Goal: Check status: Check status

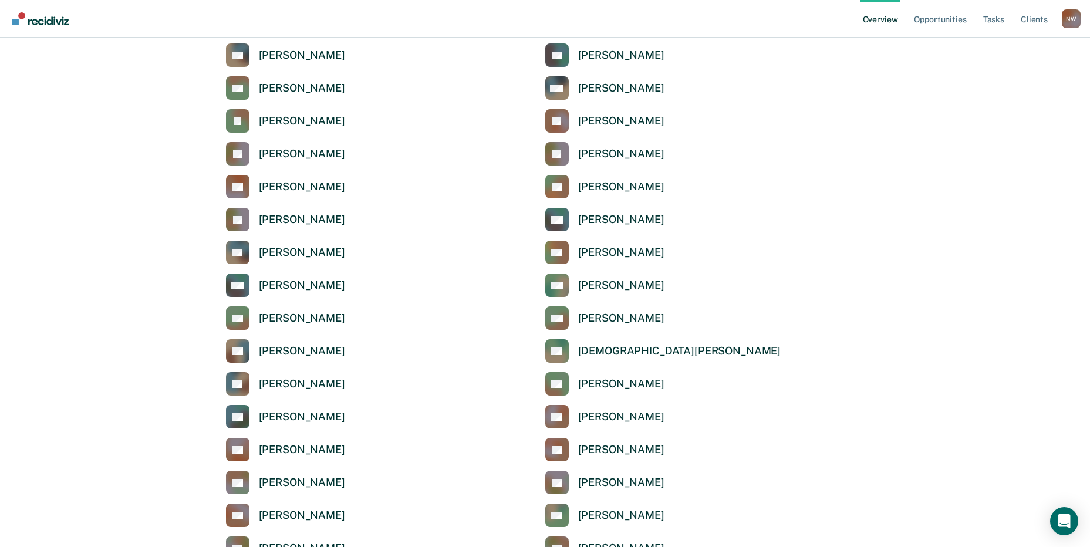
scroll to position [1174, 0]
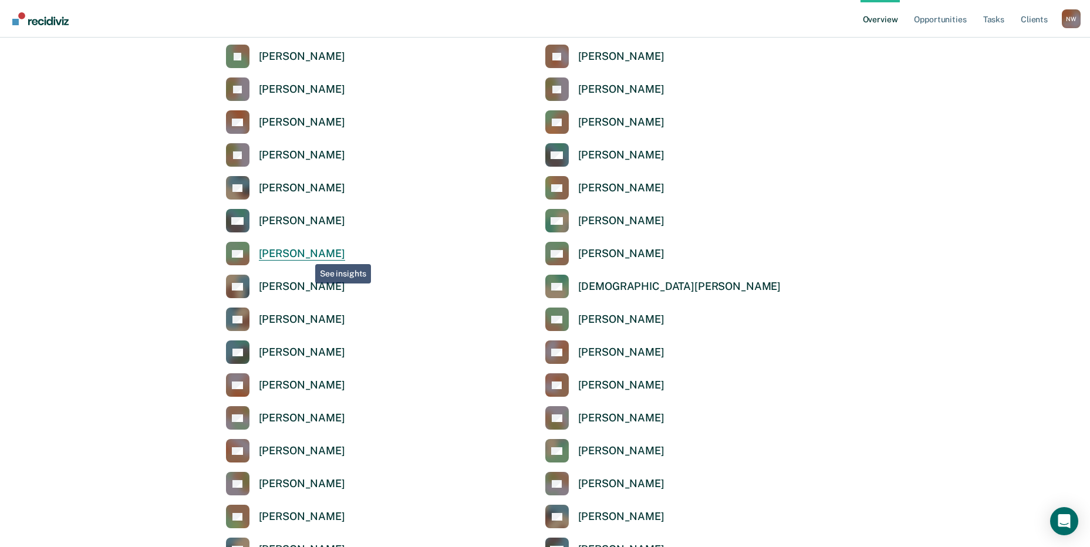
click at [306, 255] on div "[PERSON_NAME]" at bounding box center [302, 254] width 86 height 14
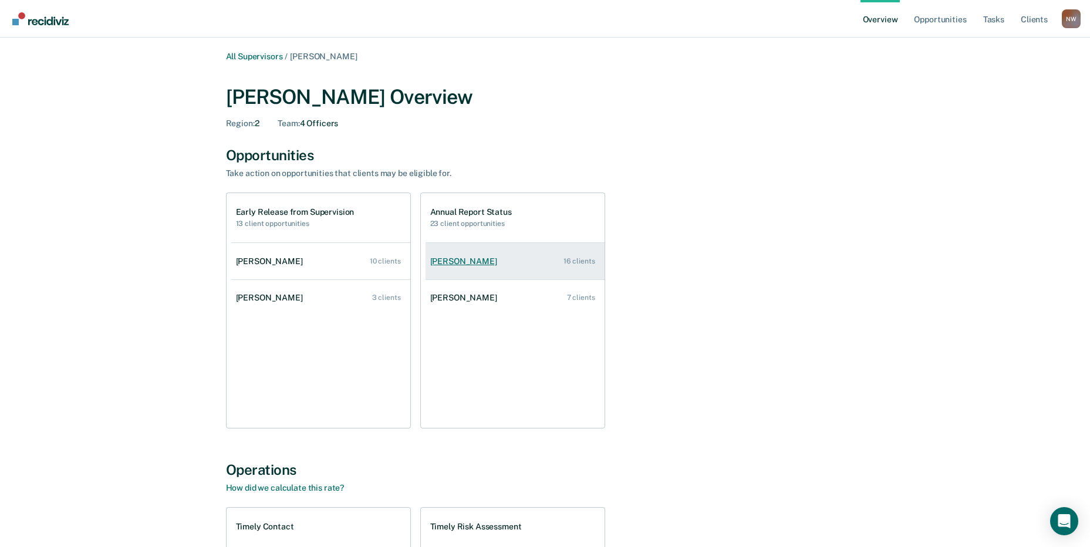
click at [450, 263] on div "[PERSON_NAME]" at bounding box center [466, 262] width 72 height 10
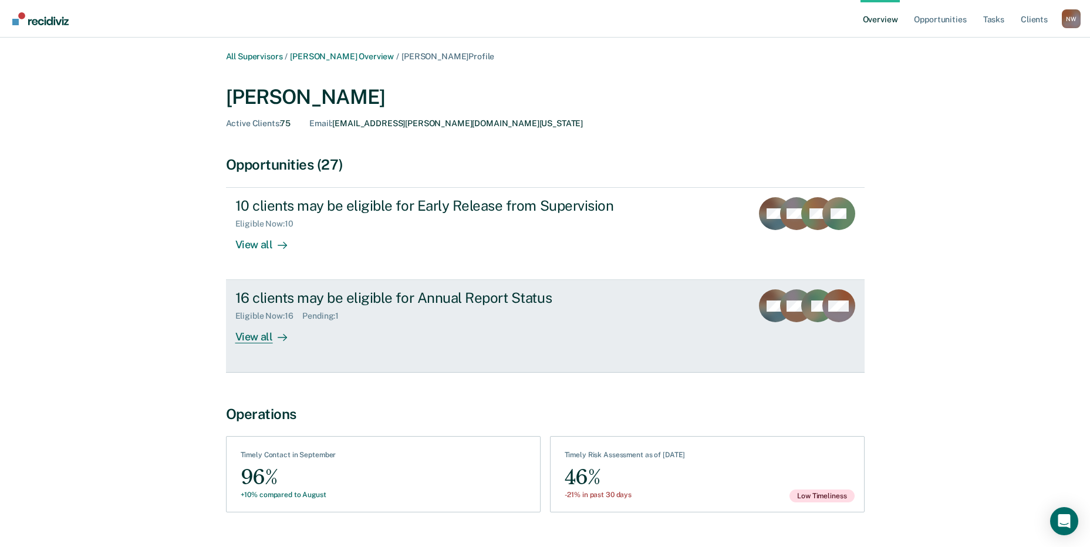
click at [255, 336] on div "View all" at bounding box center [268, 332] width 66 height 23
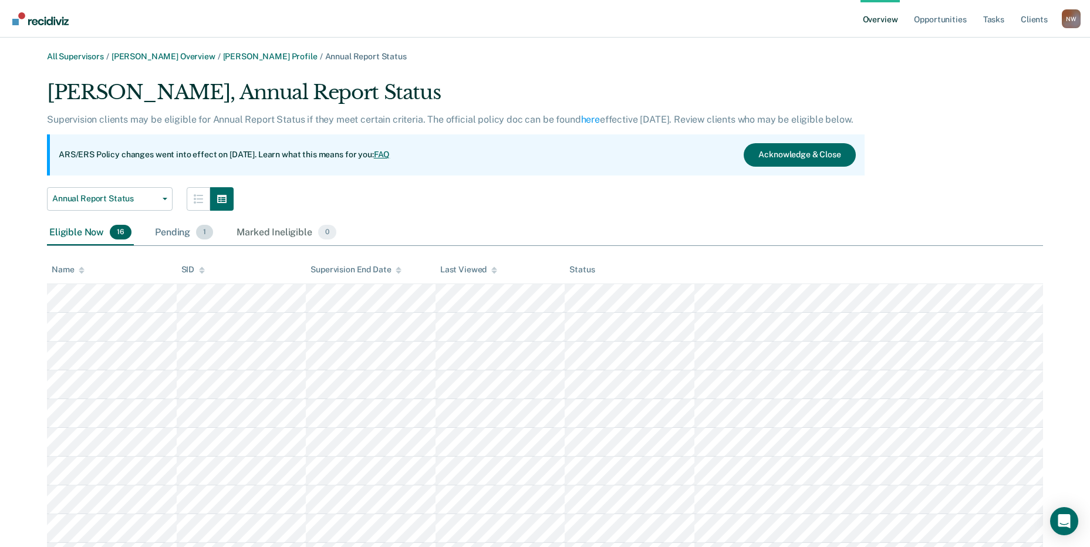
click at [175, 235] on div "Pending 1" at bounding box center [184, 233] width 63 height 26
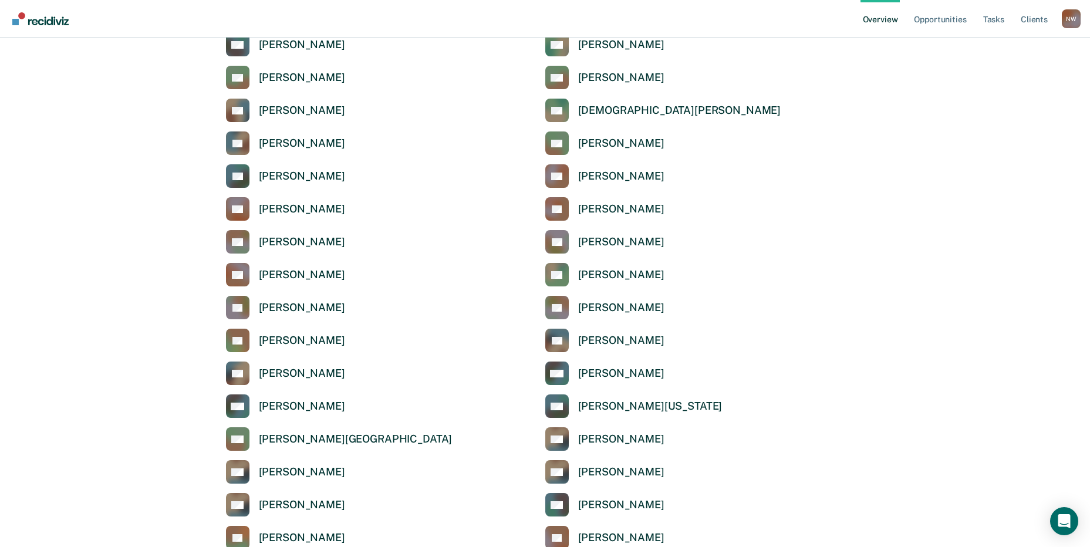
scroll to position [1526, 0]
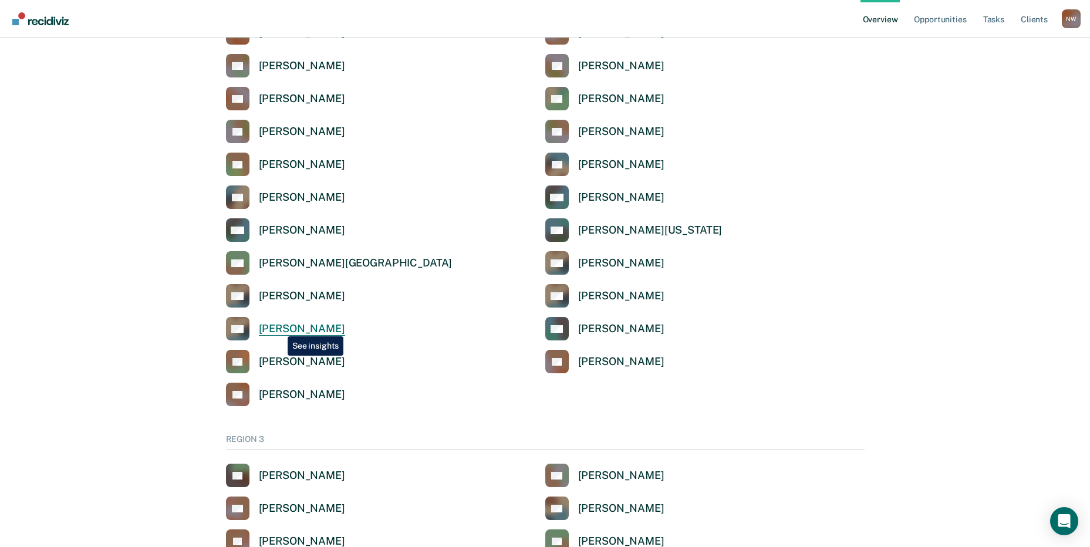
click at [279, 328] on div "[PERSON_NAME]" at bounding box center [302, 329] width 86 height 14
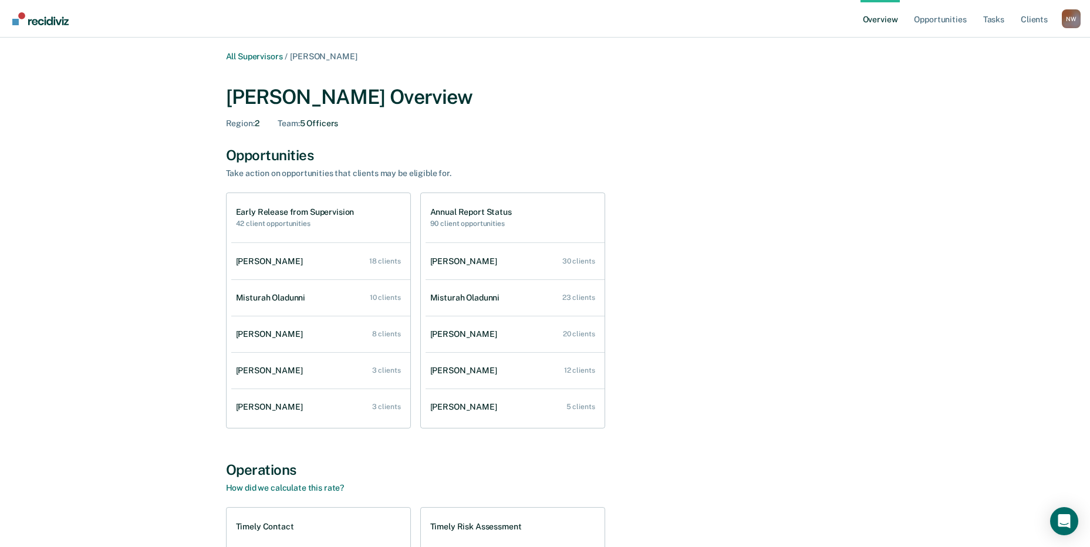
click at [267, 300] on div "Misturah Oladunni" at bounding box center [273, 298] width 75 height 10
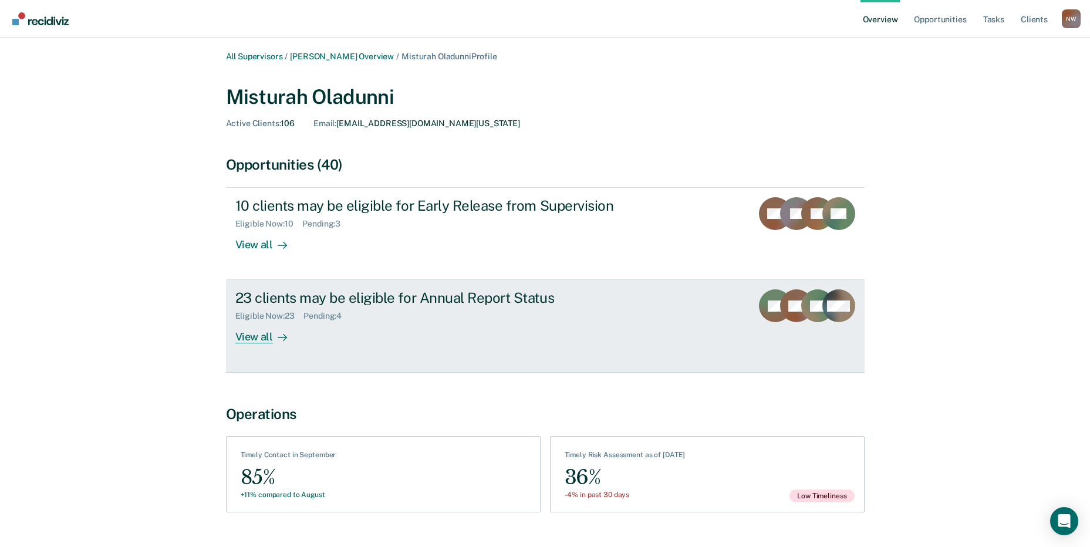
click at [261, 332] on div "View all" at bounding box center [268, 332] width 66 height 23
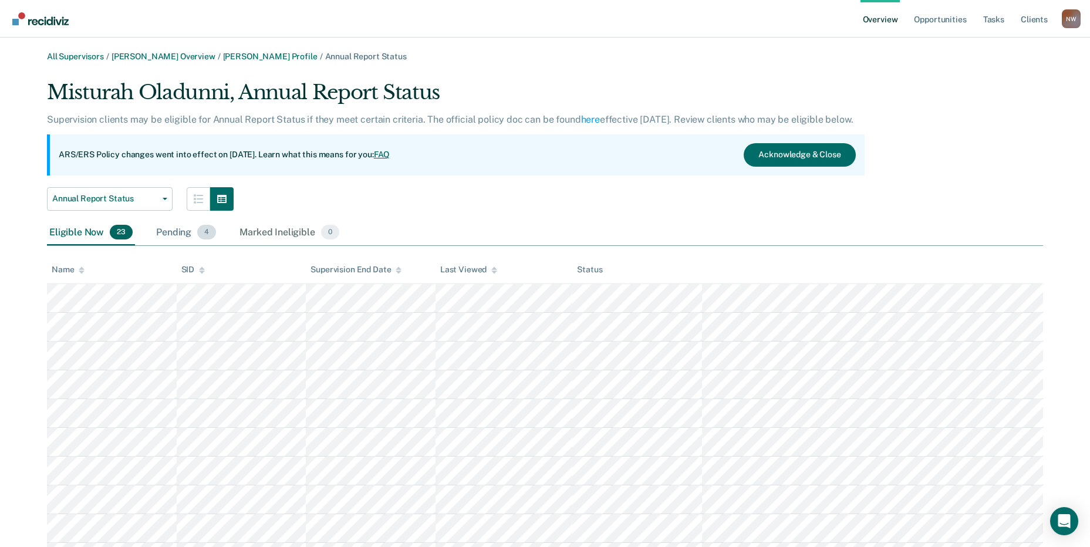
click at [174, 230] on div "Pending 4" at bounding box center [186, 233] width 65 height 26
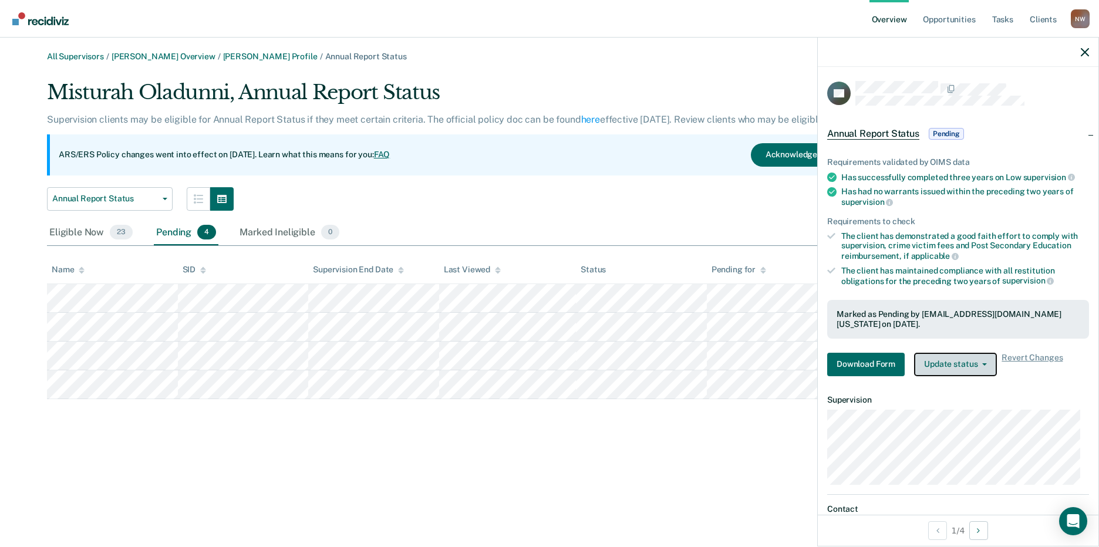
click at [955, 364] on button "Update status" at bounding box center [955, 364] width 83 height 23
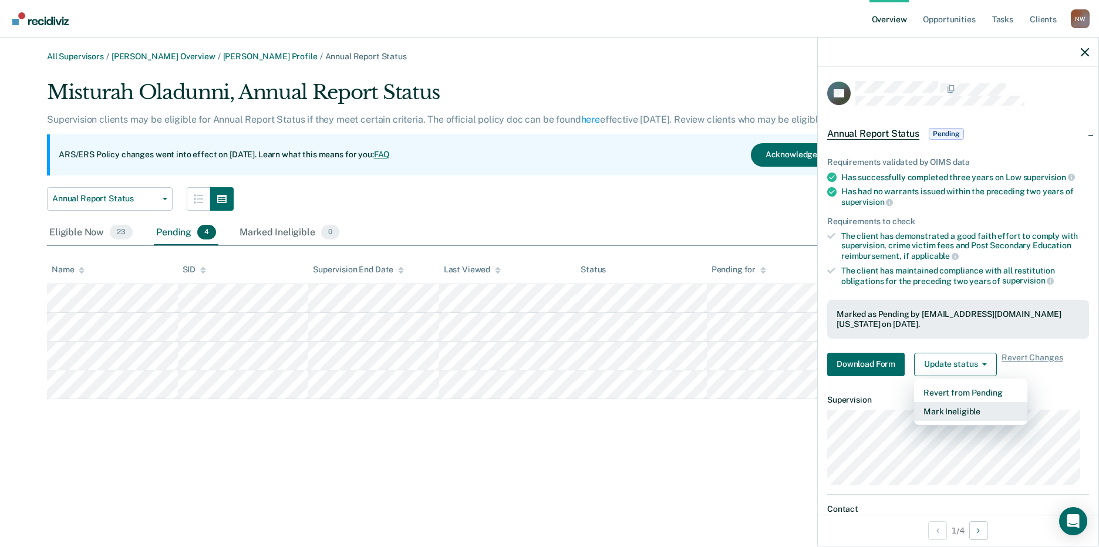
click at [955, 411] on button "Mark Ineligible" at bounding box center [970, 411] width 113 height 19
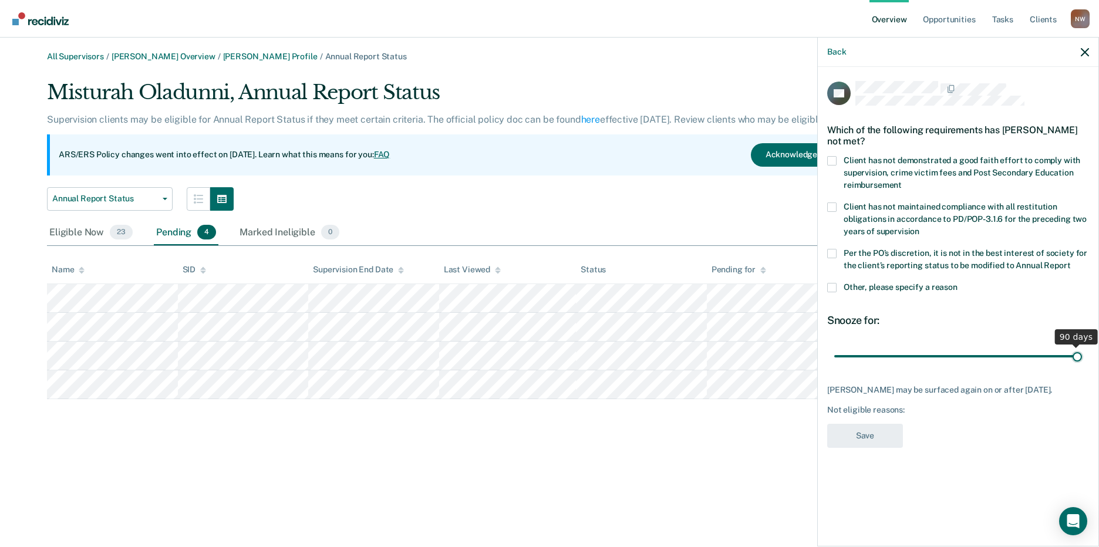
drag, startPoint x: 912, startPoint y: 359, endPoint x: 1092, endPoint y: 356, distance: 180.3
type input "90"
click at [1082, 356] on input "range" at bounding box center [958, 356] width 248 height 21
click at [834, 158] on span at bounding box center [831, 160] width 9 height 9
click at [902, 181] on input "Client has not demonstrated a good faith effort to comply with supervision, cri…" at bounding box center [902, 181] width 0 height 0
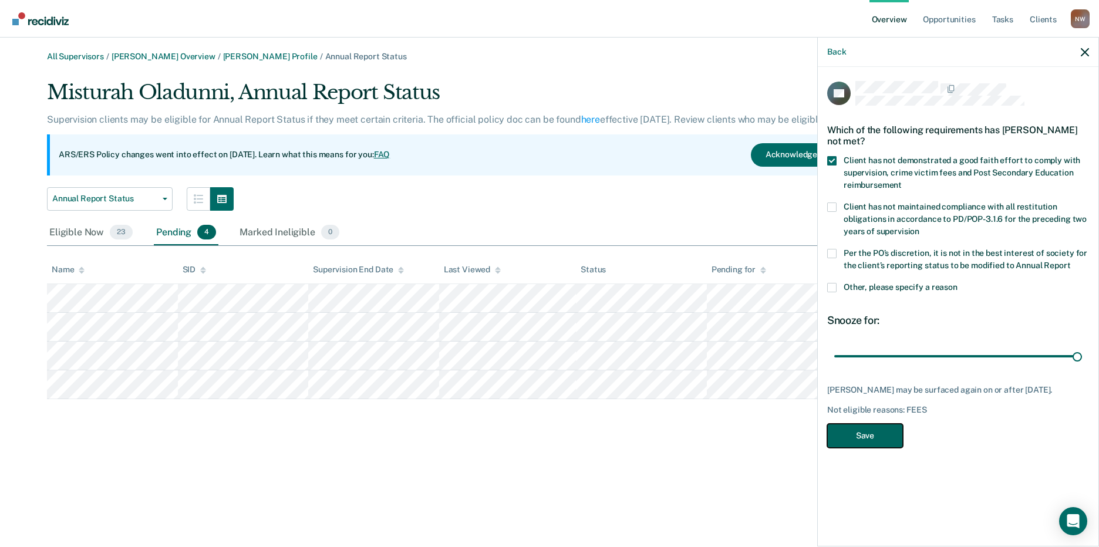
click at [879, 448] on button "Save" at bounding box center [865, 436] width 76 height 24
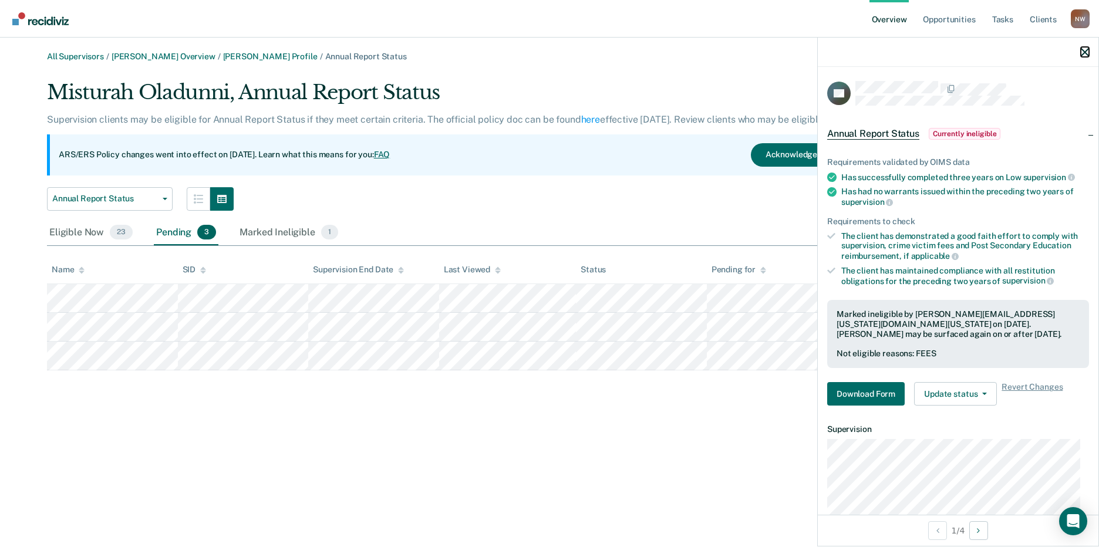
click at [1081, 50] on icon "button" at bounding box center [1085, 52] width 8 height 8
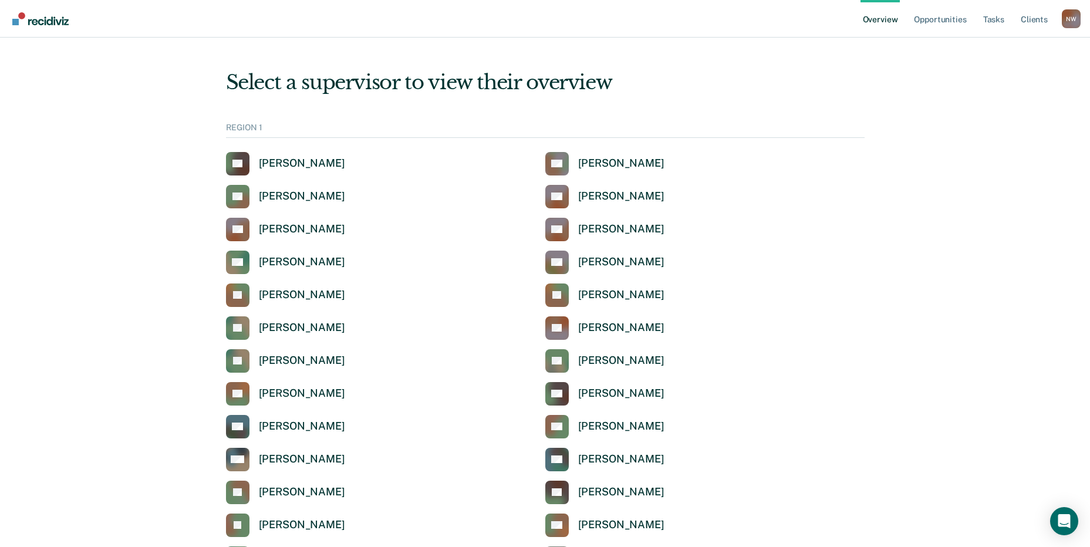
scroll to position [1526, 0]
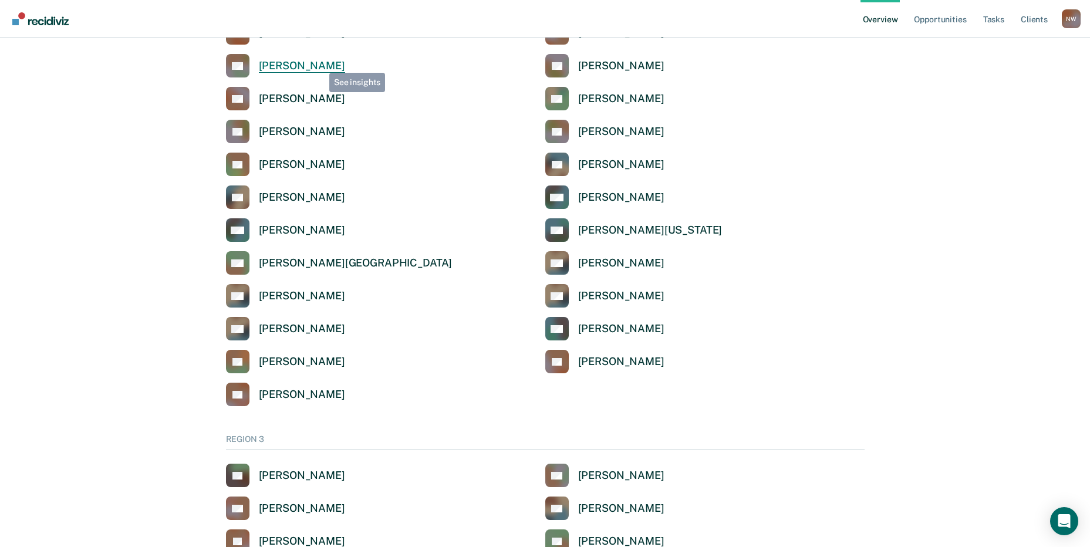
click at [320, 64] on div "[PERSON_NAME]" at bounding box center [302, 66] width 86 height 14
